Goal: Task Accomplishment & Management: Manage account settings

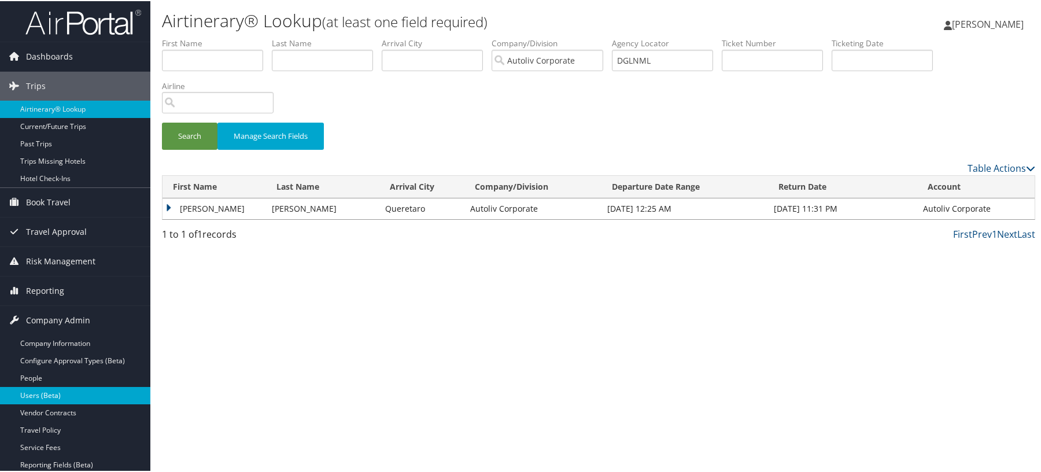
click at [58, 396] on link "Users (Beta)" at bounding box center [75, 394] width 150 height 17
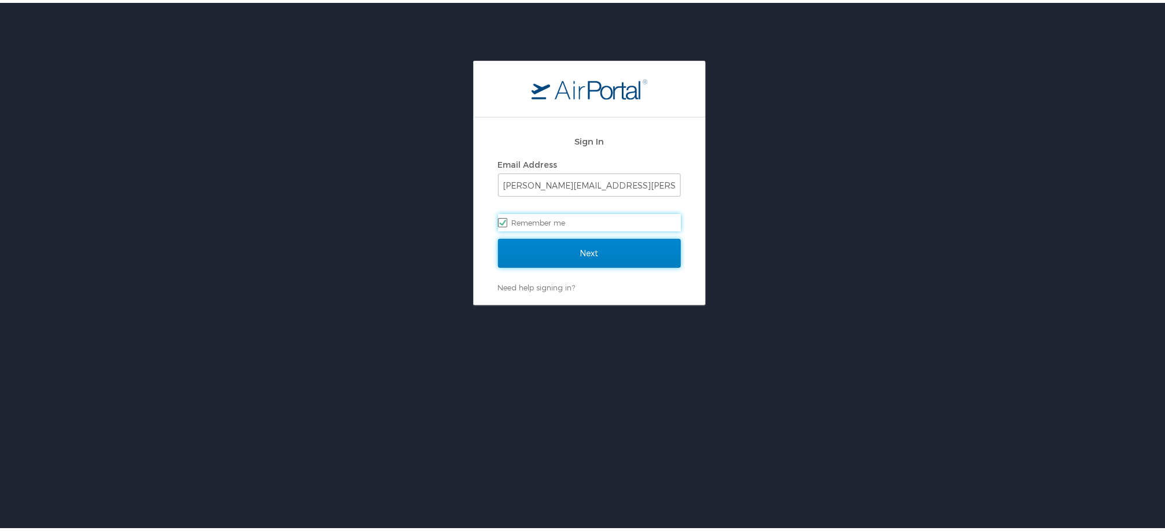
click at [590, 247] on input "Next" at bounding box center [589, 250] width 183 height 29
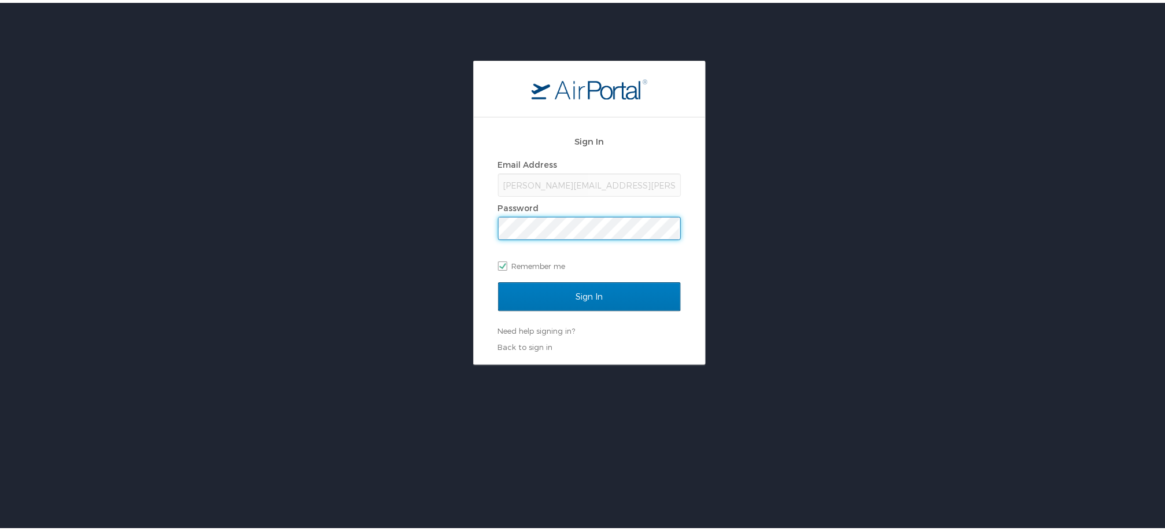
click at [498, 279] on input "Sign In" at bounding box center [589, 293] width 183 height 29
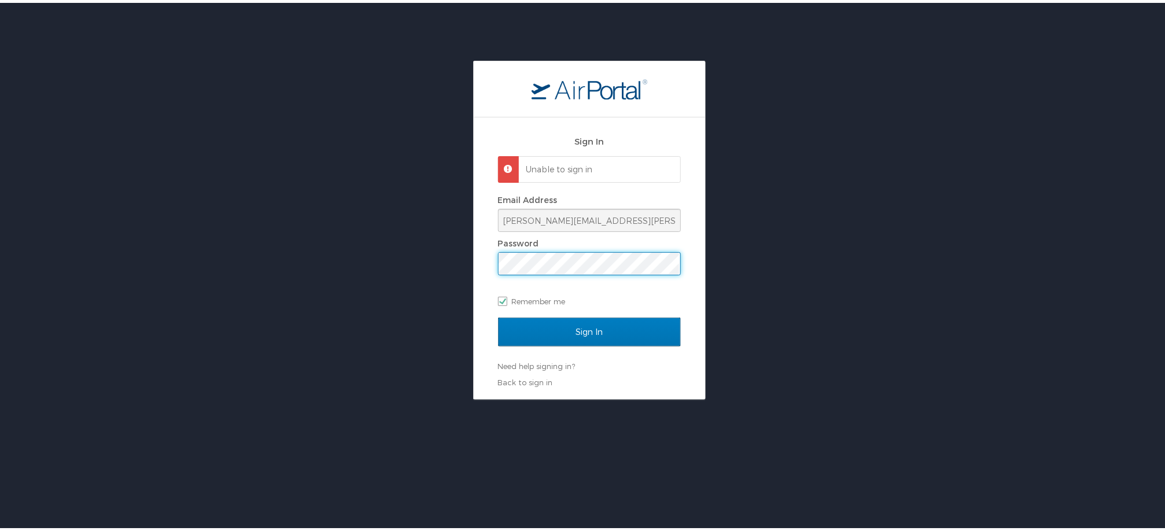
click at [408, 237] on div "Sign In Unable to sign in Email Address susana.rayas@autoliv.com Password Remem…" at bounding box center [589, 227] width 1178 height 339
click at [498, 315] on input "Sign In" at bounding box center [589, 329] width 183 height 29
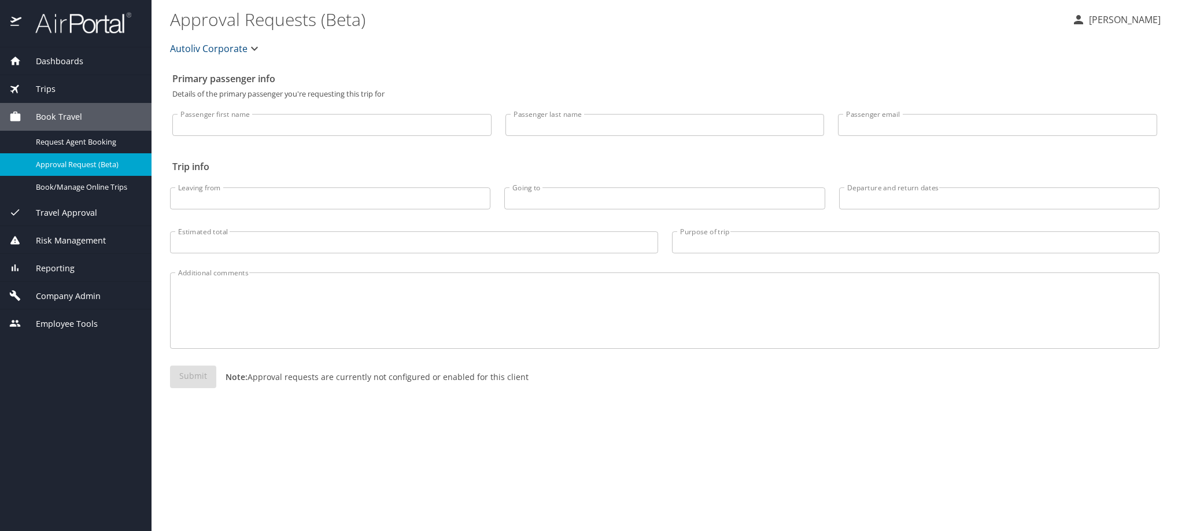
click at [80, 302] on span "Company Admin" at bounding box center [60, 296] width 79 height 13
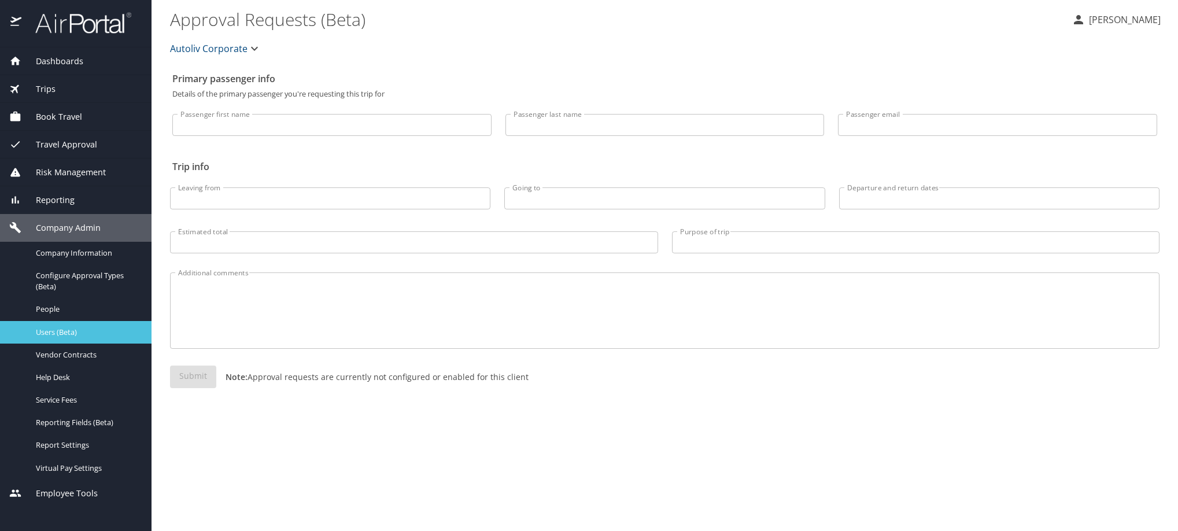
click at [70, 338] on span "Users (Beta)" at bounding box center [87, 332] width 102 height 11
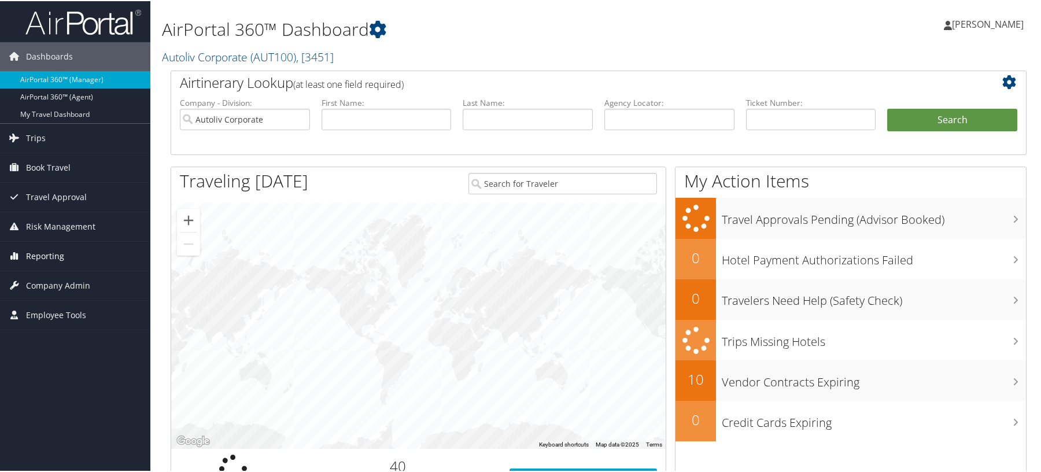
click at [51, 261] on span "Reporting" at bounding box center [45, 255] width 38 height 29
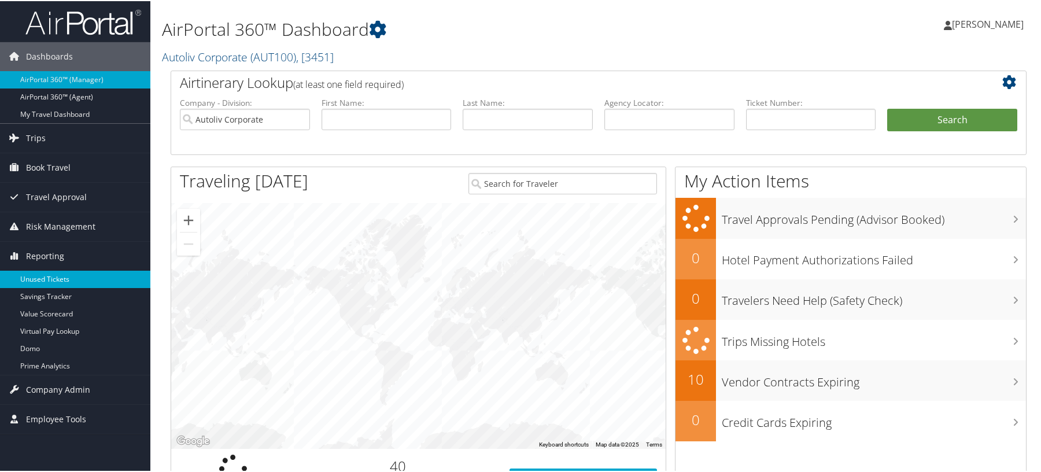
click at [40, 283] on link "Unused Tickets" at bounding box center [75, 277] width 150 height 17
